Goal: Task Accomplishment & Management: Manage account settings

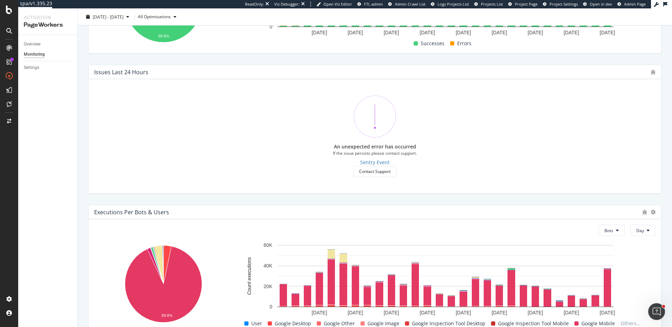
scroll to position [206, 0]
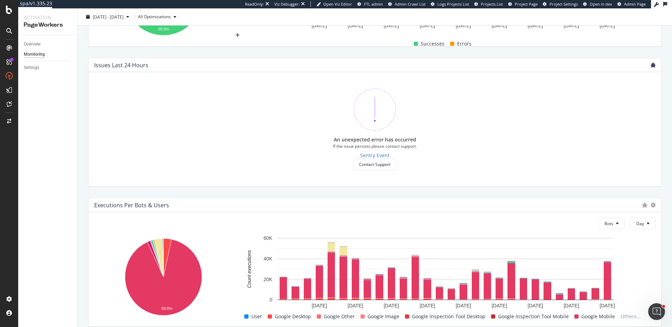
click at [654, 67] on icon "bug" at bounding box center [653, 65] width 5 height 5
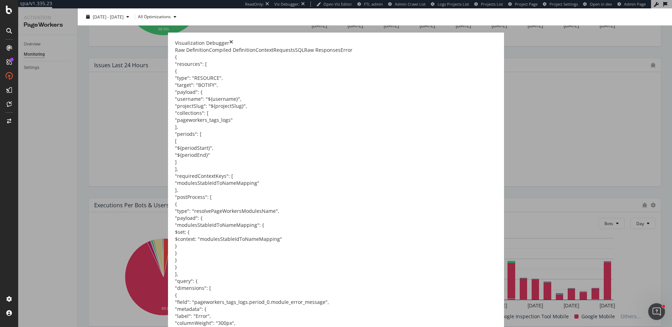
drag, startPoint x: 187, startPoint y: 95, endPoint x: 230, endPoint y: 92, distance: 43.9
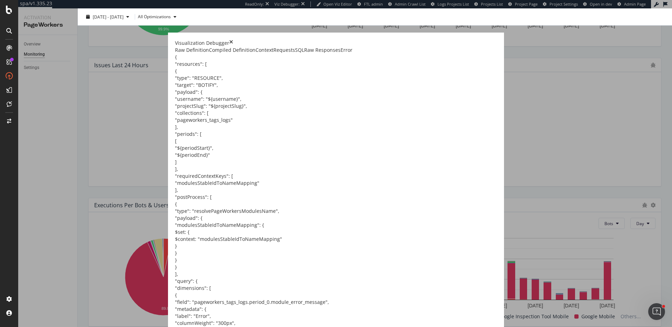
scroll to position [638, 0]
click at [353, 54] on div "Error" at bounding box center [347, 50] width 12 height 7
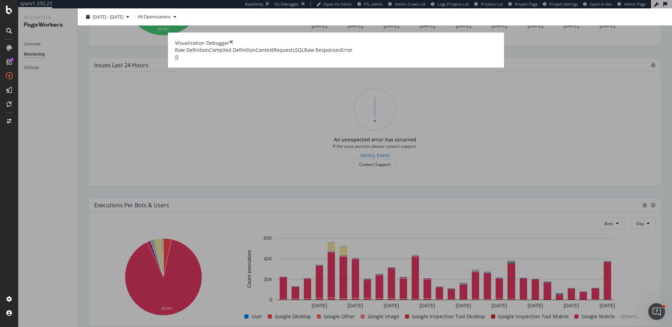
click at [234, 61] on div "{}" at bounding box center [336, 57] width 322 height 7
copy div "{}"
click at [341, 54] on div "Raw Responses" at bounding box center [322, 50] width 36 height 7
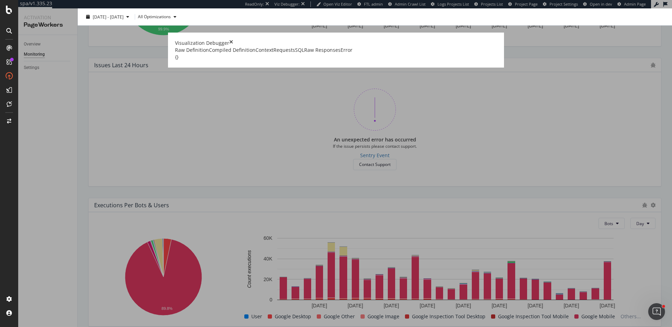
click at [304, 54] on div "SQL" at bounding box center [299, 50] width 9 height 7
click at [295, 54] on div "Requests" at bounding box center [285, 50] width 22 height 7
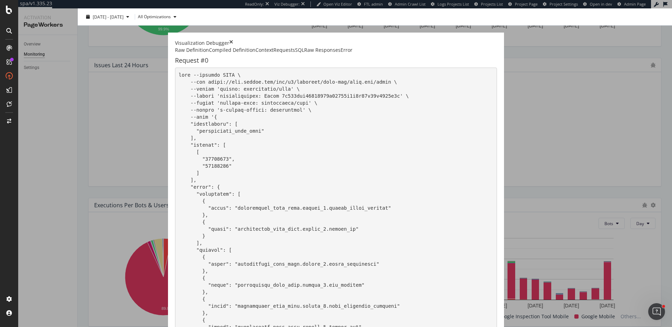
click at [274, 54] on div "Context" at bounding box center [265, 50] width 18 height 7
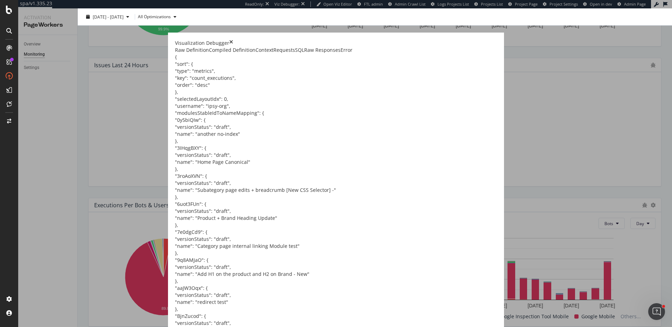
click at [295, 54] on div "Requests" at bounding box center [285, 50] width 22 height 7
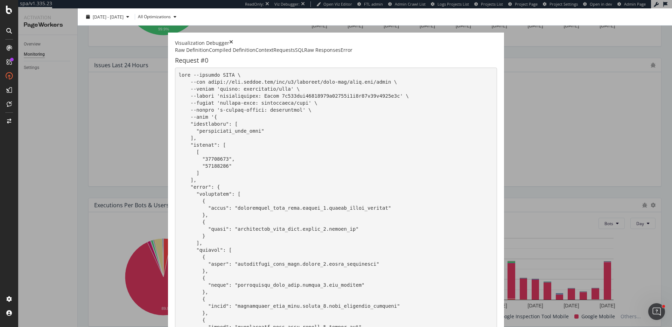
click at [324, 141] on pre "modal" at bounding box center [336, 275] width 322 height 414
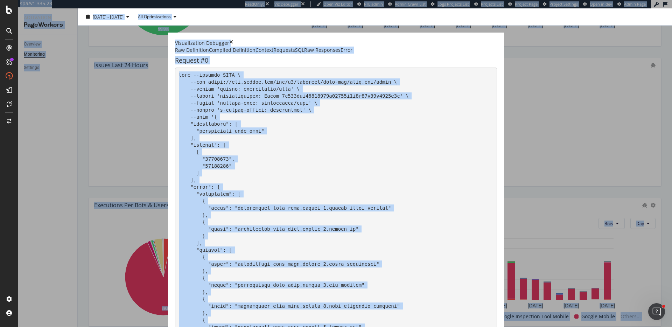
click at [324, 141] on pre "modal" at bounding box center [336, 275] width 322 height 414
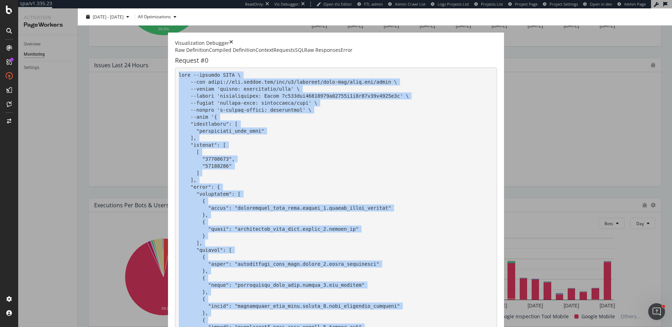
scroll to position [267, 0]
drag, startPoint x: 165, startPoint y: 107, endPoint x: 281, endPoint y: 237, distance: 174.9
click at [281, 237] on pre "modal" at bounding box center [336, 275] width 322 height 414
copy pre "curl --request POST \ --url [URL][DOMAIN_NAME][DOMAIN_NAME] \ --header 'accept:…"
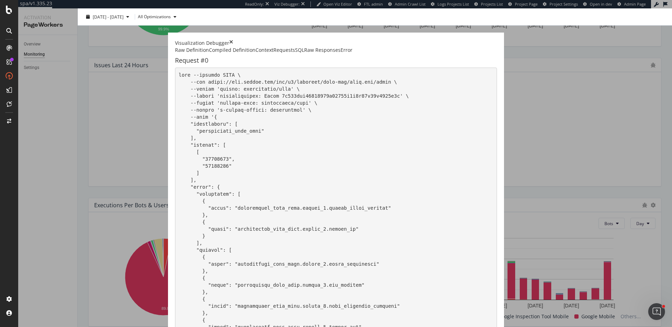
click at [353, 54] on div "Error" at bounding box center [347, 50] width 12 height 7
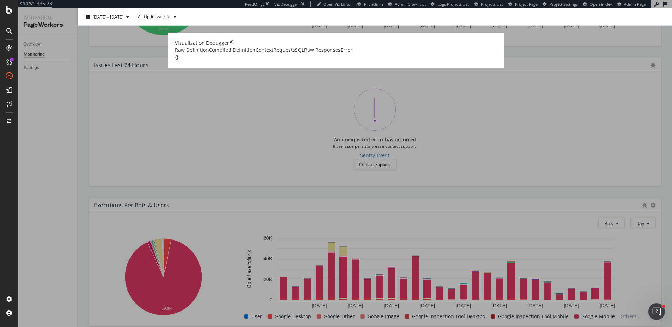
click at [276, 61] on div "{}" at bounding box center [336, 57] width 322 height 7
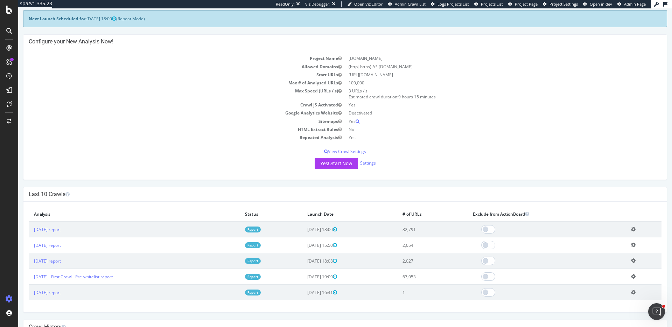
scroll to position [39, 0]
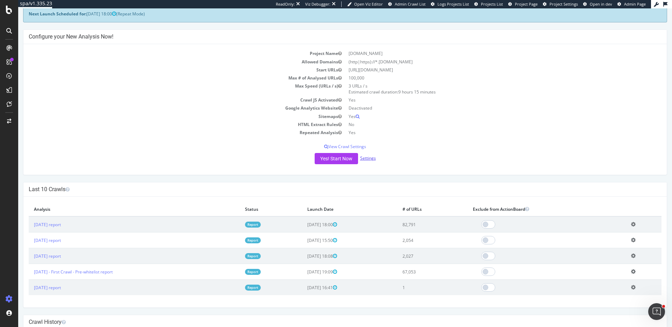
click at [366, 158] on link "Settings" at bounding box center [368, 158] width 16 height 6
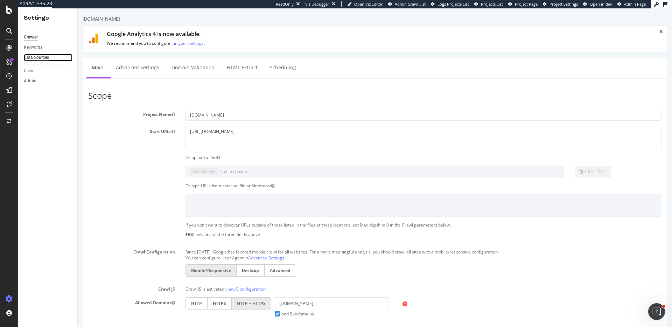
click at [47, 57] on div "Data Sources" at bounding box center [36, 57] width 25 height 7
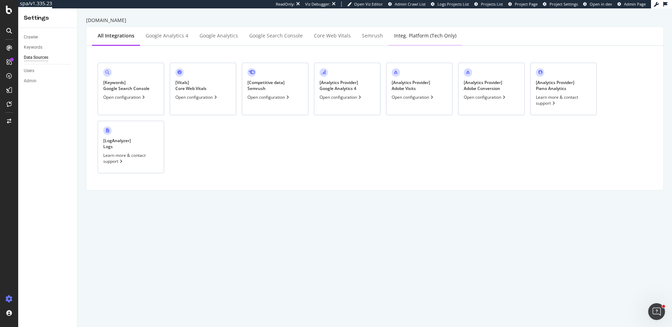
click at [405, 42] on div "Integ. Platform (tech only)" at bounding box center [426, 36] width 74 height 19
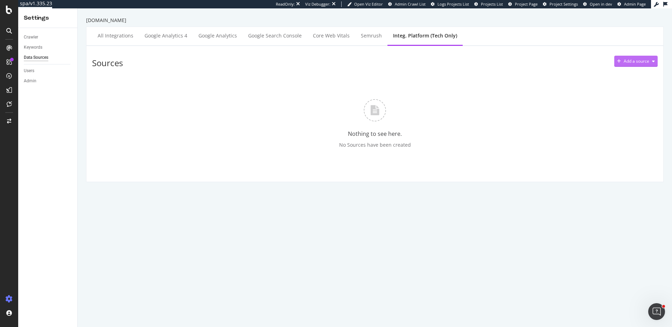
click at [626, 56] on div "Add a source" at bounding box center [636, 61] width 43 height 11
click at [640, 73] on div "Semrush" at bounding box center [638, 74] width 42 height 9
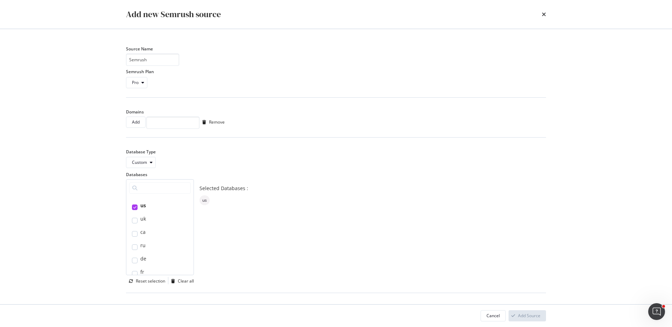
click at [547, 12] on div "Add new Semrush source" at bounding box center [336, 14] width 448 height 29
click at [545, 13] on icon "times" at bounding box center [544, 15] width 4 height 6
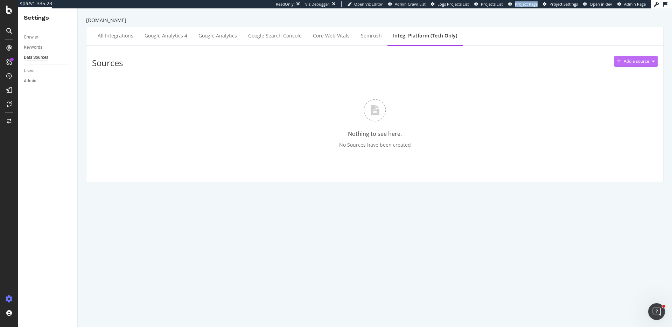
click at [641, 56] on div "Add a source" at bounding box center [636, 61] width 43 height 11
click at [636, 72] on div "Semrush" at bounding box center [631, 74] width 18 height 6
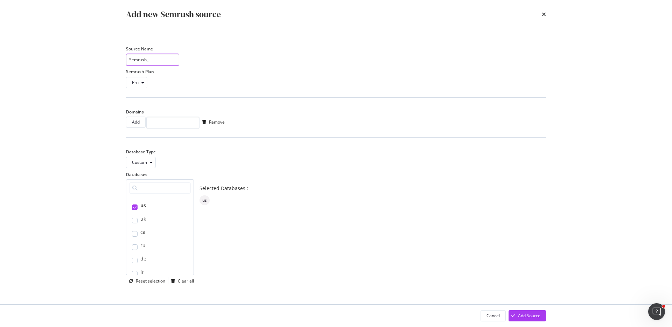
paste input "86130"
type input "Semrush_86130_crocs"
click at [142, 84] on icon "modal" at bounding box center [142, 83] width 3 height 4
click at [543, 15] on icon "times" at bounding box center [544, 15] width 4 height 6
